Goal: Task Accomplishment & Management: Manage account settings

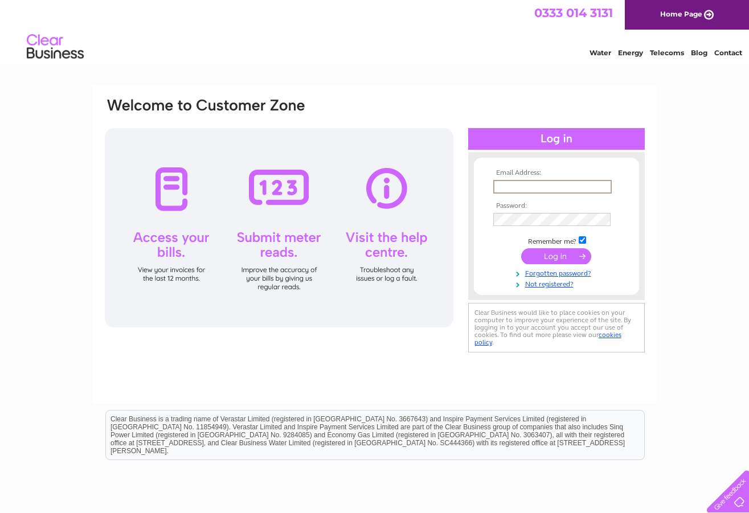
type input "zocalosilver@gmail.com"
click at [581, 192] on input "zocalosilver@gmail.com" at bounding box center [552, 187] width 118 height 14
click at [581, 191] on input "zocalosilver@gmail.com" at bounding box center [552, 187] width 118 height 14
click at [632, 193] on form "Email Address: zocalosilver@gmail.com Password:" at bounding box center [556, 229] width 165 height 120
drag, startPoint x: 497, startPoint y: 186, endPoint x: 603, endPoint y: 195, distance: 106.9
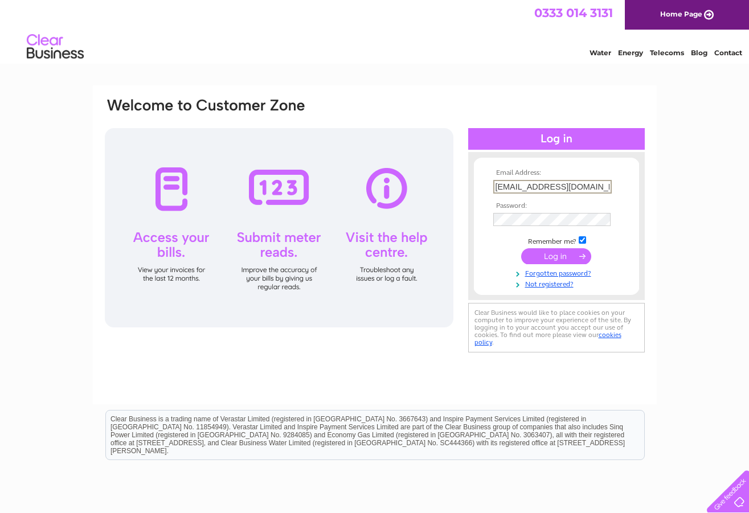
click at [603, 195] on td "zocalosilver@gmail.com" at bounding box center [556, 186] width 132 height 19
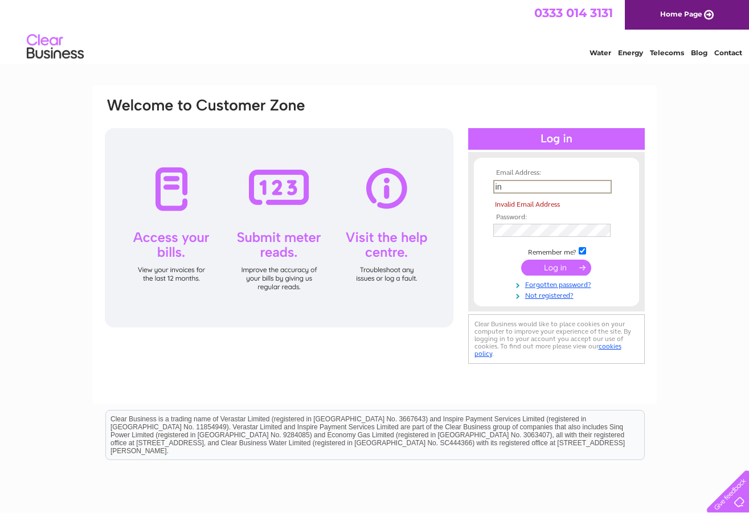
type input "i"
type input "zocalosilver@gmail.com"
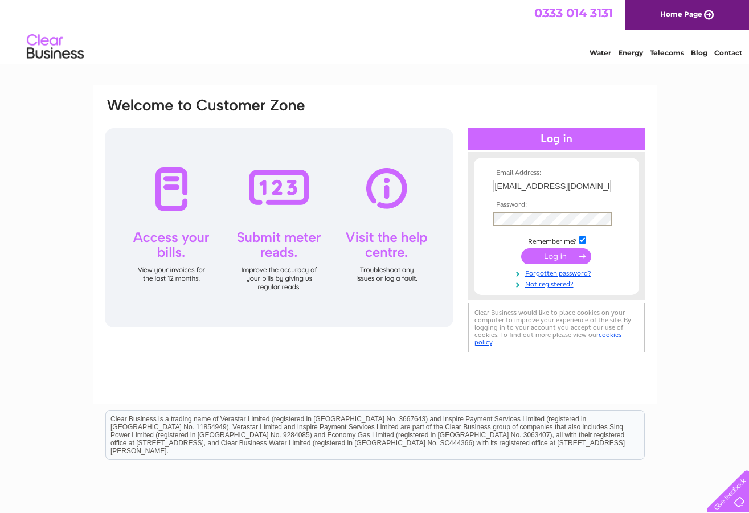
click at [556, 255] on input "submit" at bounding box center [556, 256] width 70 height 16
type input "[PERSON_NAME][EMAIL_ADDRESS][DOMAIN_NAME]"
click at [556, 255] on input "submit" at bounding box center [556, 256] width 70 height 16
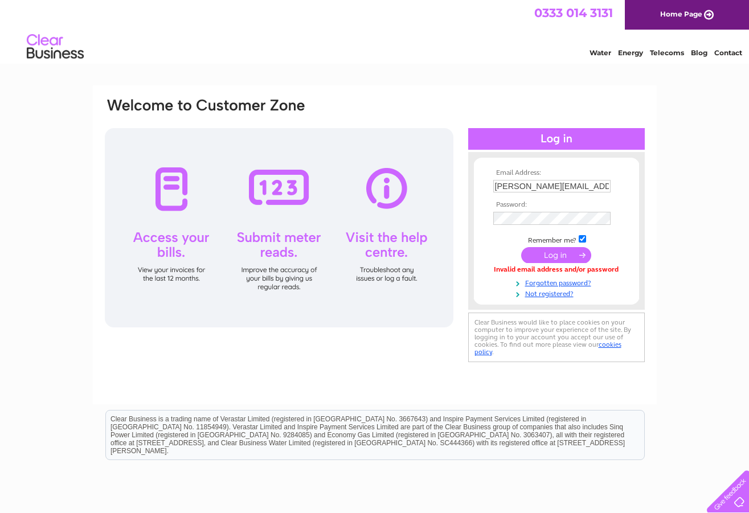
click at [560, 256] on input "submit" at bounding box center [556, 255] width 70 height 16
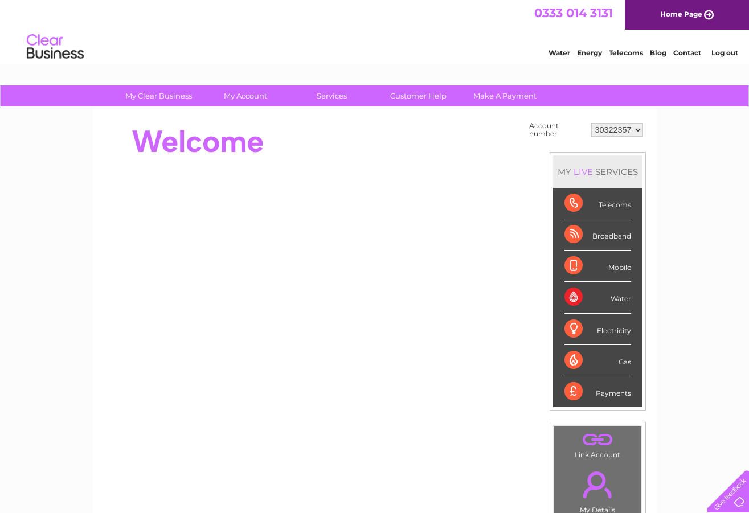
click at [573, 231] on div "Broadband" at bounding box center [597, 234] width 67 height 31
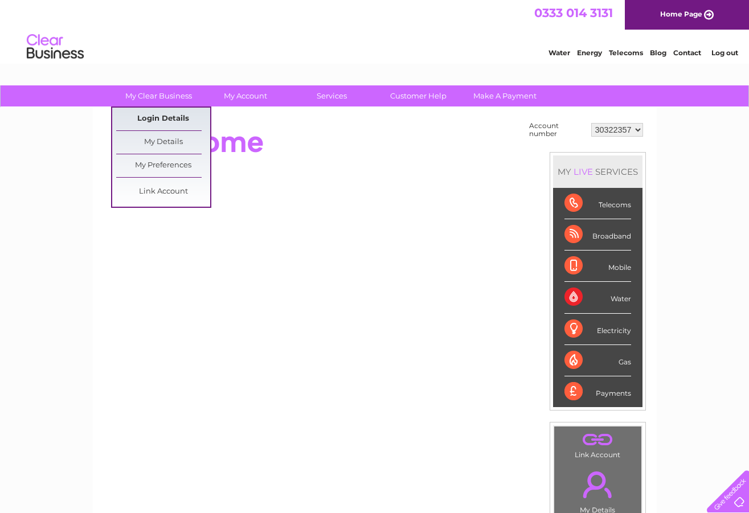
click at [161, 116] on link "Login Details" at bounding box center [163, 119] width 94 height 23
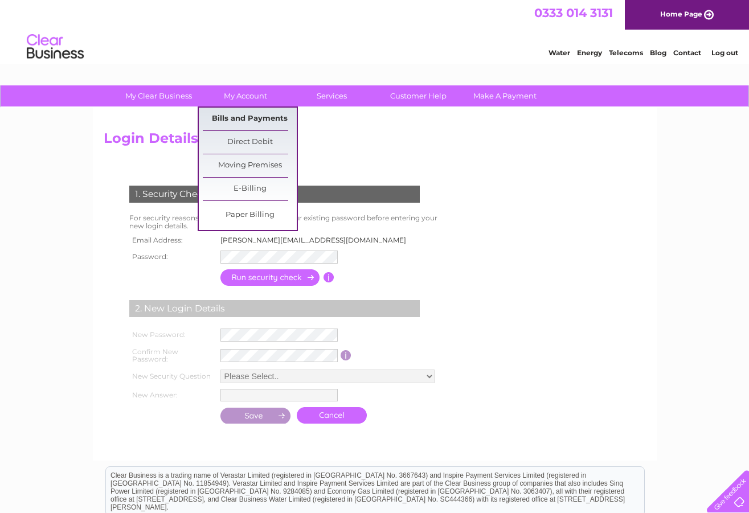
click at [243, 123] on link "Bills and Payments" at bounding box center [250, 119] width 94 height 23
click at [243, 120] on link "Bills and Payments" at bounding box center [250, 119] width 94 height 23
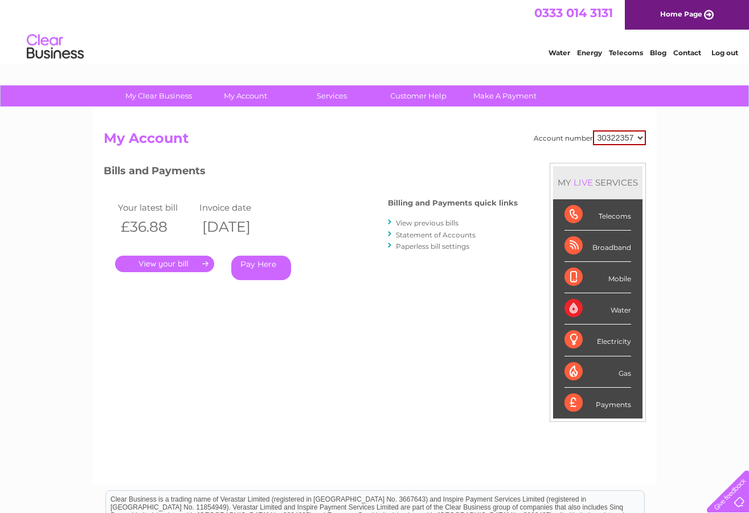
click at [173, 265] on link "." at bounding box center [164, 264] width 99 height 17
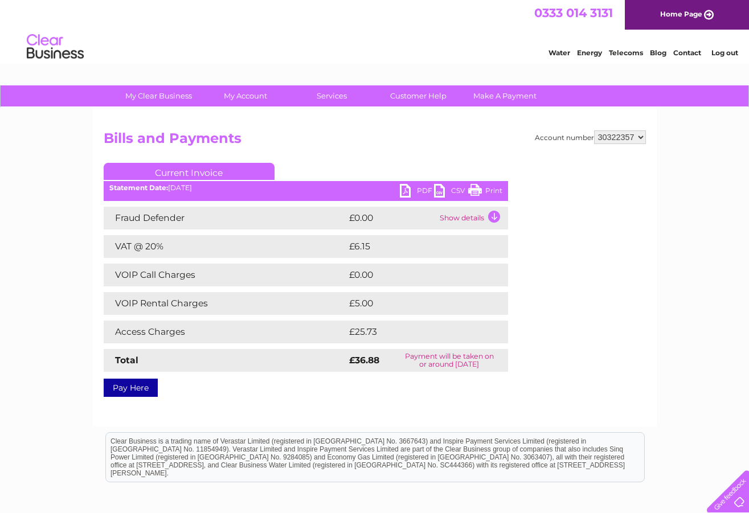
click at [452, 188] on link "CSV" at bounding box center [451, 192] width 34 height 17
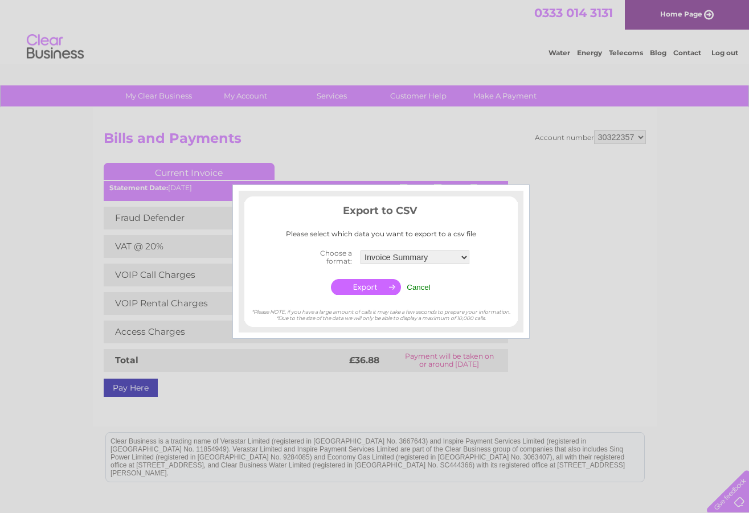
click at [419, 284] on input "Cancel" at bounding box center [419, 287] width 24 height 9
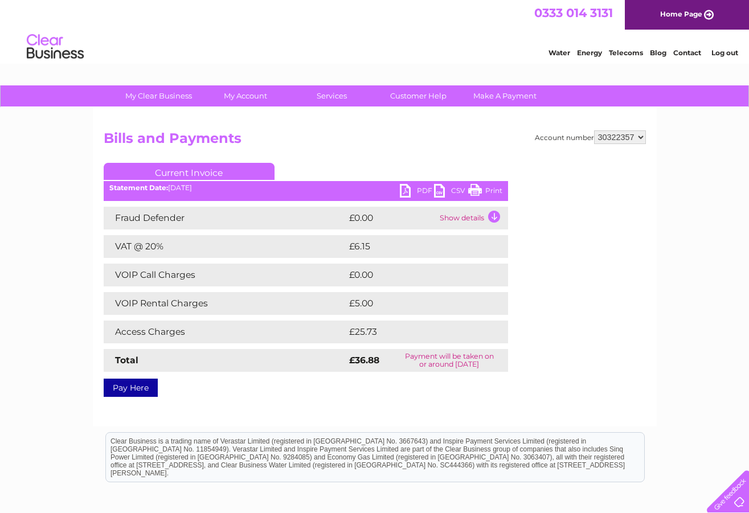
click at [417, 190] on link "PDF" at bounding box center [417, 192] width 34 height 17
